Goal: Find specific page/section: Find specific page/section

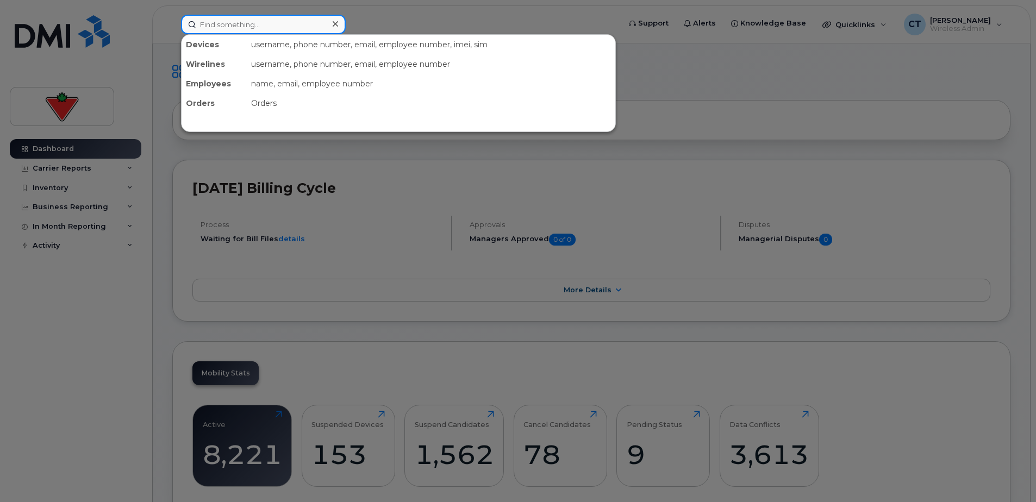
click at [275, 25] on input at bounding box center [263, 25] width 165 height 20
paste input "Google Inc. Pixel 8"
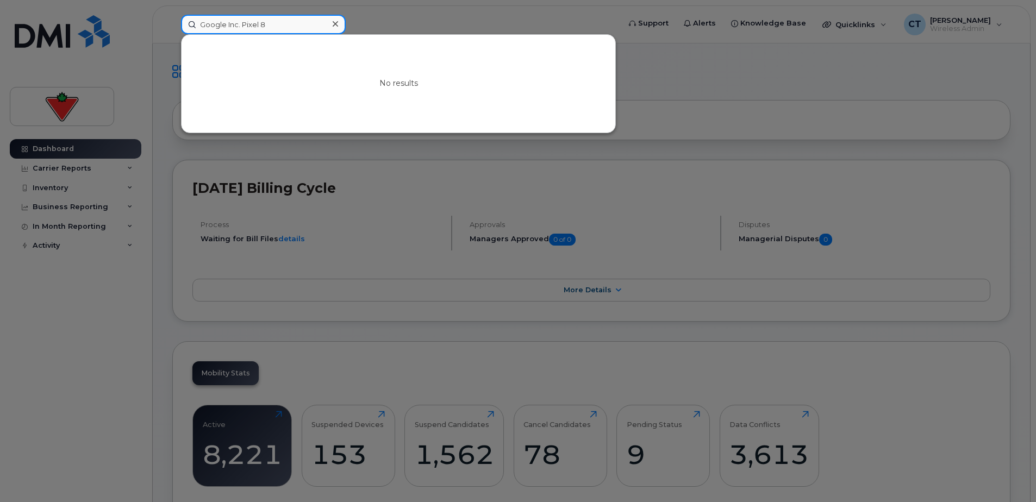
drag, startPoint x: 288, startPoint y: 25, endPoint x: 45, endPoint y: 11, distance: 243.9
click at [172, 15] on div "Google Inc. Pixel 8 No results" at bounding box center [396, 25] width 449 height 20
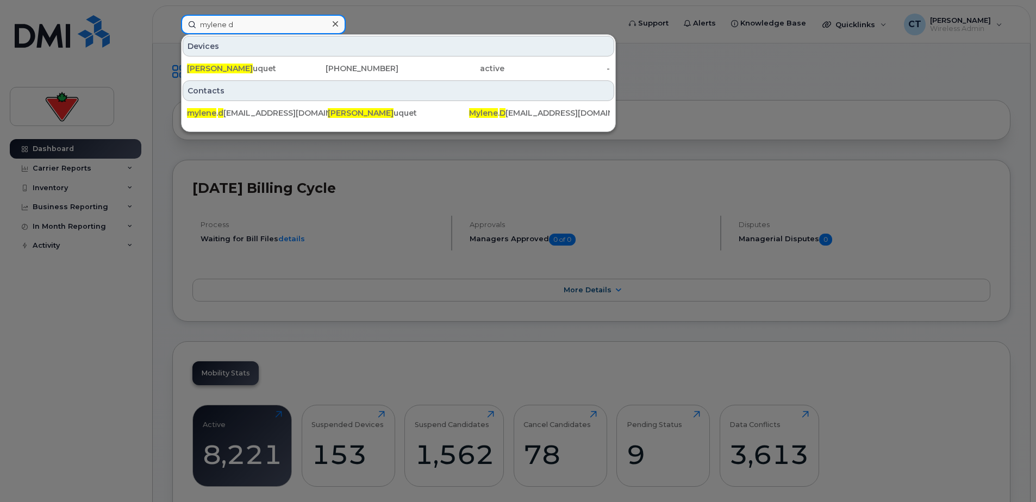
type input "mylene d"
click at [325, 61] on div "514-619-9136" at bounding box center [346, 69] width 106 height 20
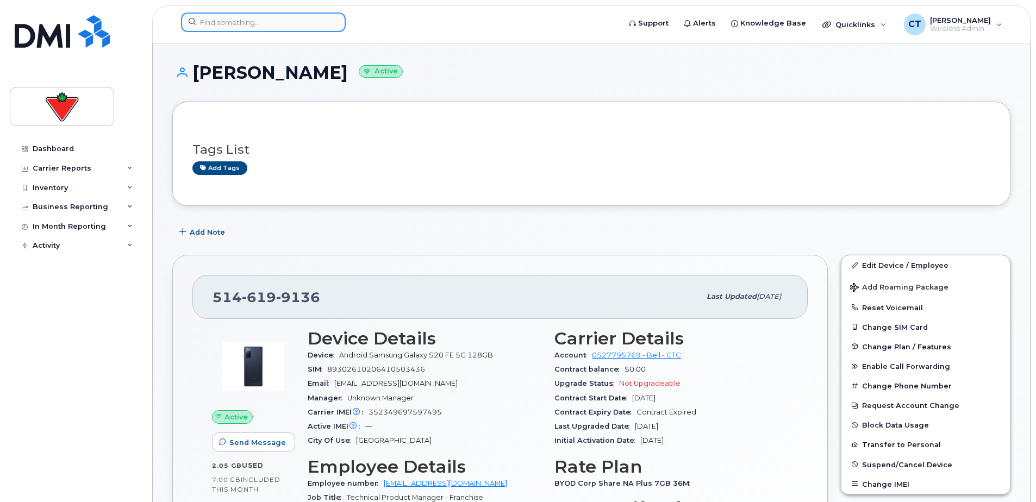
click at [304, 18] on input at bounding box center [263, 23] width 165 height 20
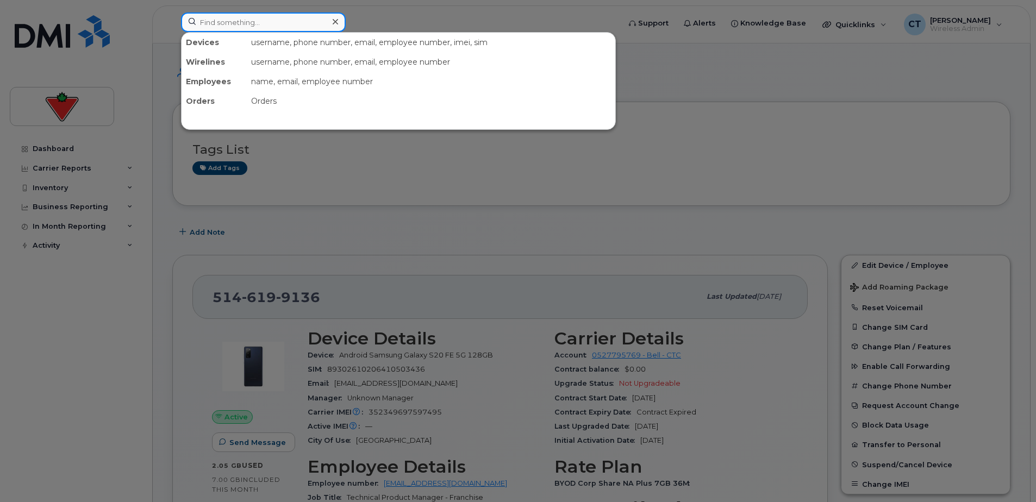
paste input "AJ Mazepa"
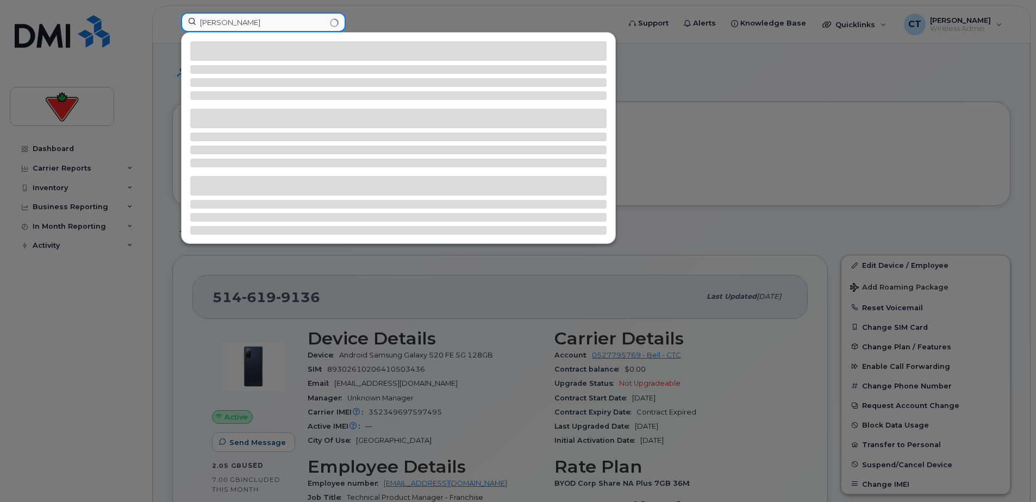
drag, startPoint x: 270, startPoint y: 24, endPoint x: 160, endPoint y: 21, distance: 110.4
click at [172, 21] on div "AJ Mazepa" at bounding box center [396, 25] width 449 height 24
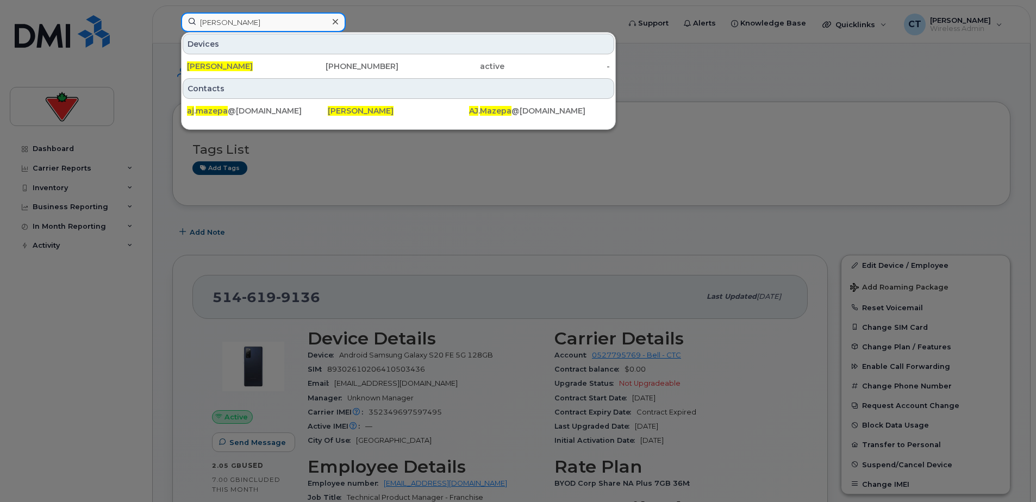
type input "AJ Mazepa"
click at [223, 67] on span "Aj Mazepa" at bounding box center [220, 66] width 66 height 10
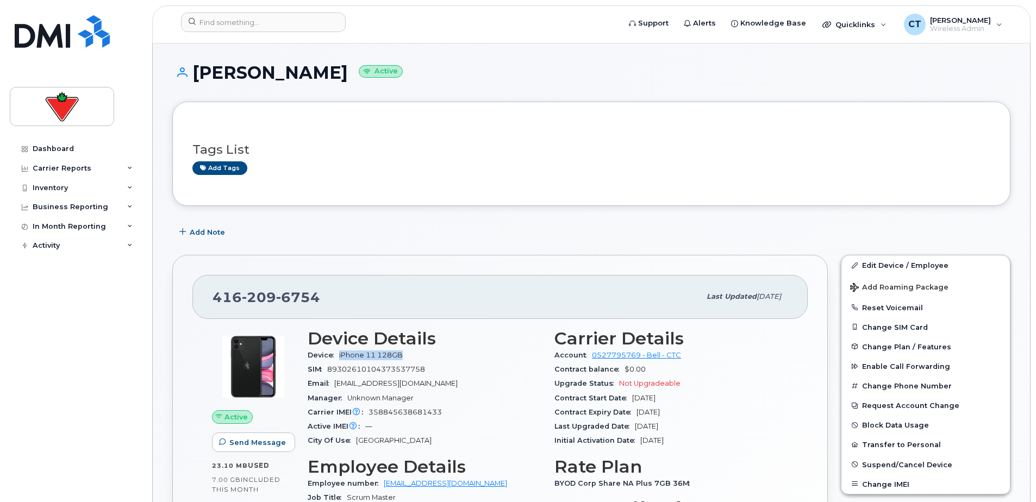
drag, startPoint x: 333, startPoint y: 357, endPoint x: 421, endPoint y: 353, distance: 88.1
click at [421, 353] on div "Device iPhone 11 128GB" at bounding box center [425, 356] width 234 height 14
click at [424, 353] on div "Device iPhone 11 128GB" at bounding box center [425, 356] width 234 height 14
click at [248, 19] on input at bounding box center [263, 23] width 165 height 20
paste input "Allan.Rankin"
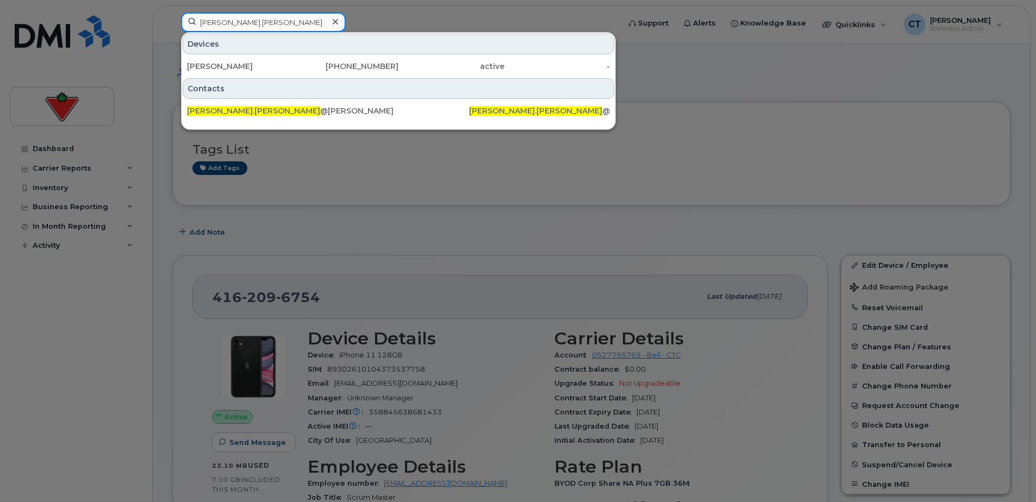
click at [220, 23] on input "Allan.Rankin" at bounding box center [263, 23] width 165 height 20
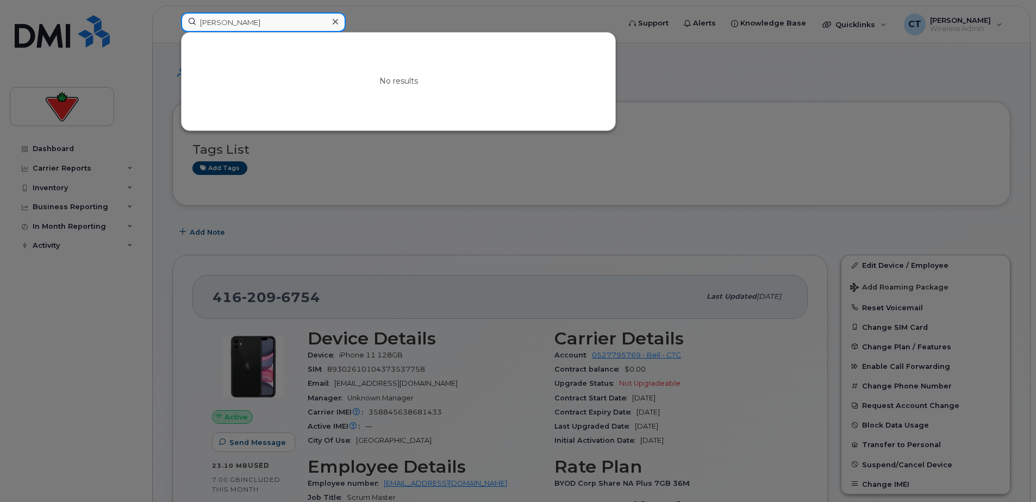
click at [293, 16] on input "Allan Rankin" at bounding box center [263, 23] width 165 height 20
paste input "."
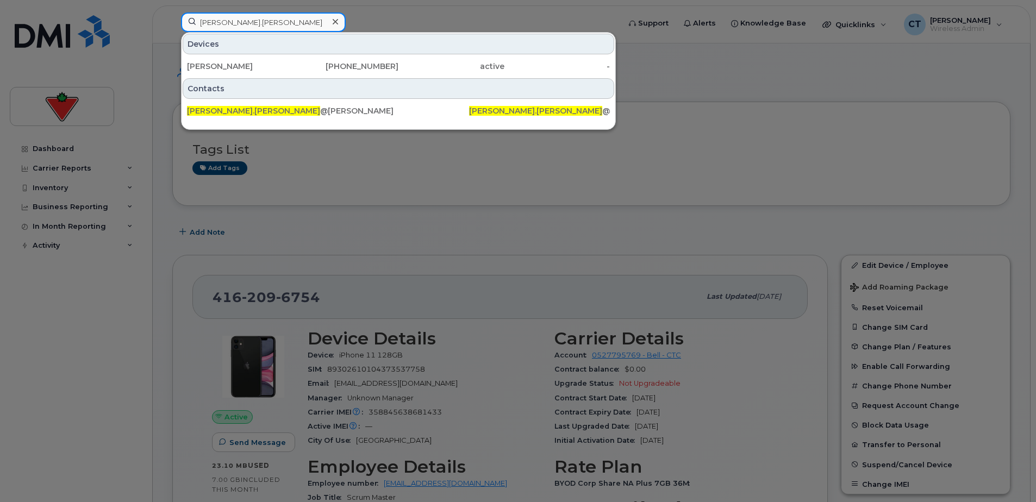
type input "Allan.Rankin"
click at [237, 65] on div "Al Rankin" at bounding box center [240, 66] width 106 height 11
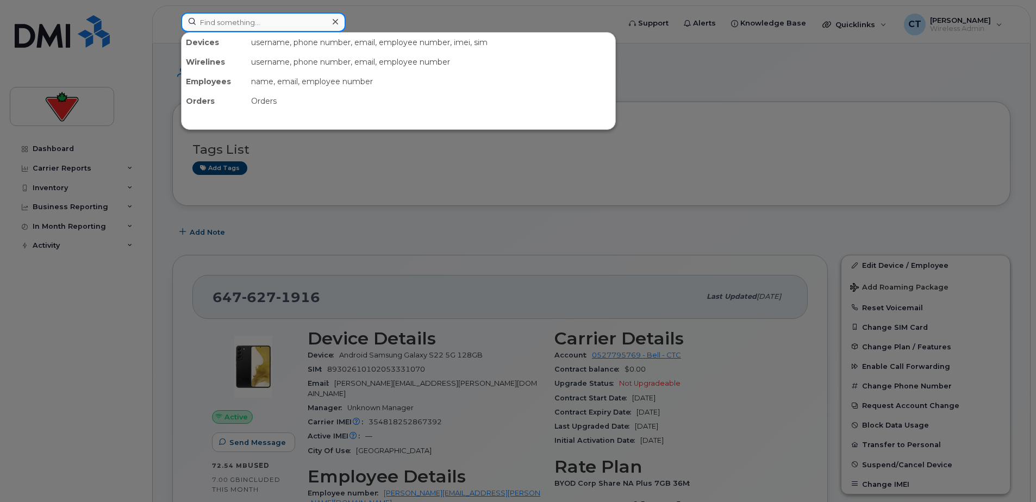
click at [209, 21] on input at bounding box center [263, 23] width 165 height 20
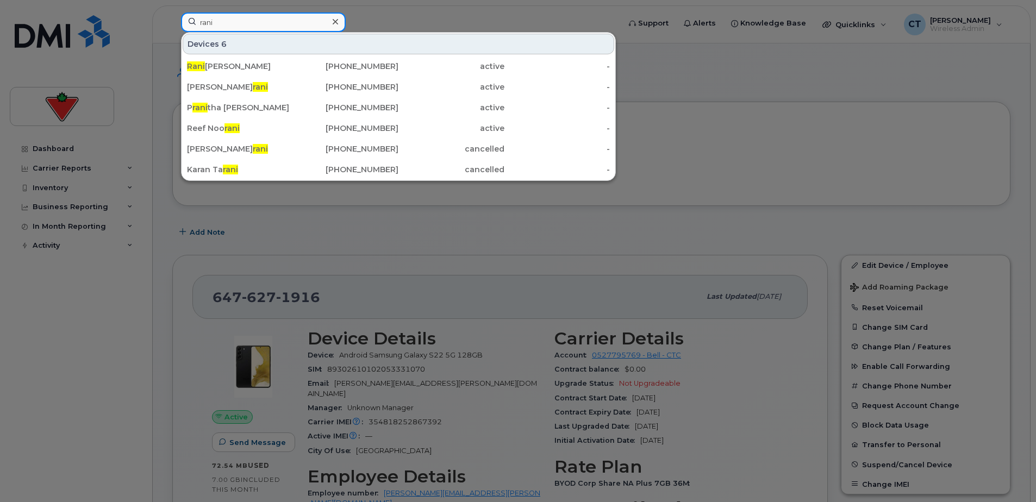
type input "rani"
click at [280, 65] on div "Rani Bawa" at bounding box center [240, 66] width 106 height 11
